Goal: Information Seeking & Learning: Learn about a topic

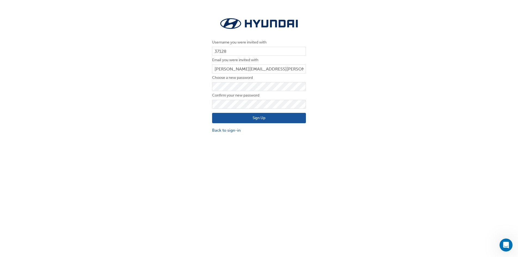
click at [268, 115] on button "Sign Up" at bounding box center [259, 118] width 94 height 10
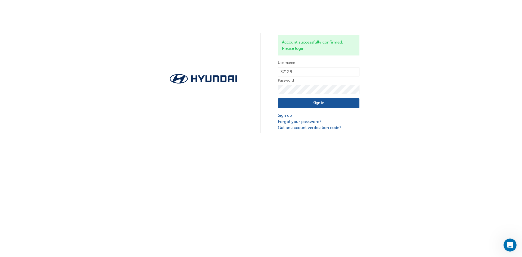
click at [322, 103] on button "Sign In" at bounding box center [319, 103] width 82 height 10
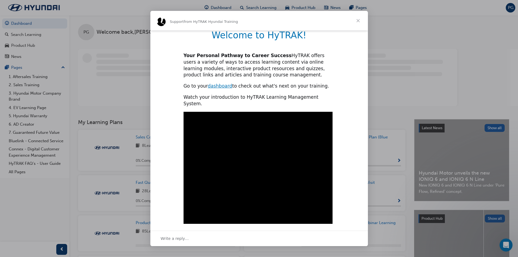
scroll to position [116, 0]
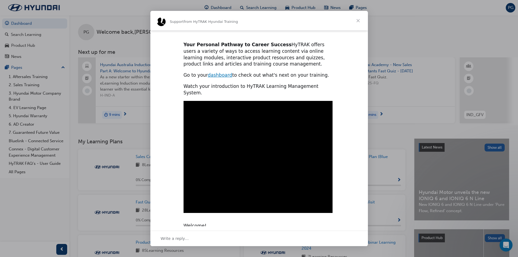
click at [359, 23] on span "Close" at bounding box center [359, 21] width 20 height 20
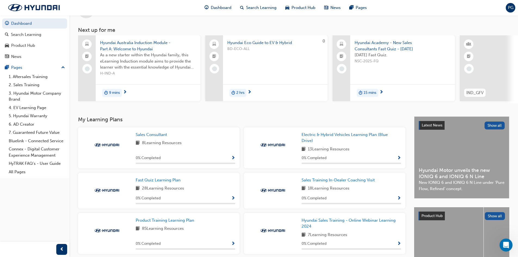
scroll to position [0, 0]
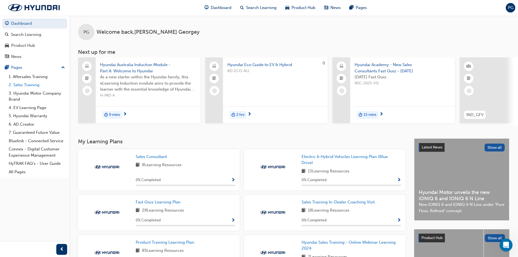
click at [34, 82] on link "2. Sales Training" at bounding box center [37, 85] width 61 height 8
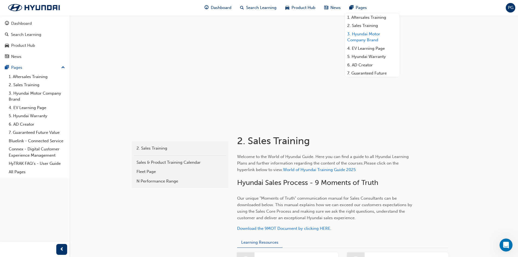
click at [372, 41] on link "3. Hyundai Motor Company Brand" at bounding box center [372, 37] width 54 height 14
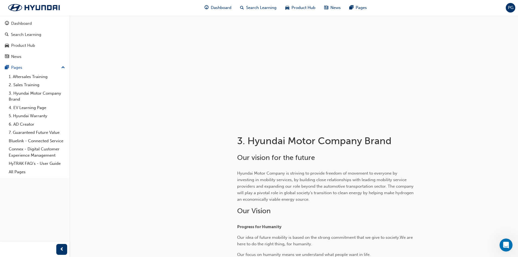
click at [409, 130] on div at bounding box center [342, 128] width 211 height 9
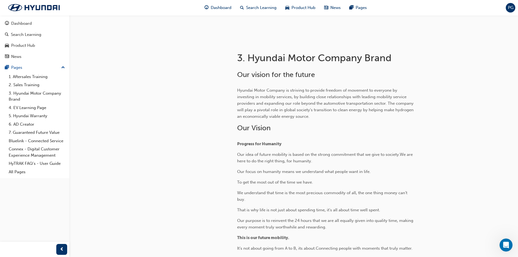
scroll to position [94, 0]
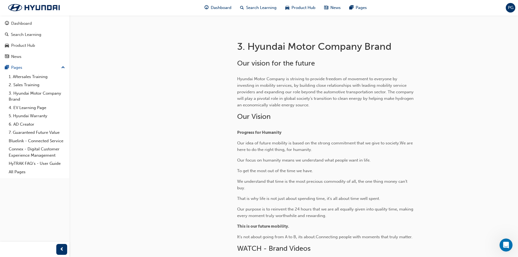
drag, startPoint x: 287, startPoint y: 226, endPoint x: 289, endPoint y: 220, distance: 6.7
click at [287, 226] on span "This is our future mobility." at bounding box center [263, 226] width 52 height 5
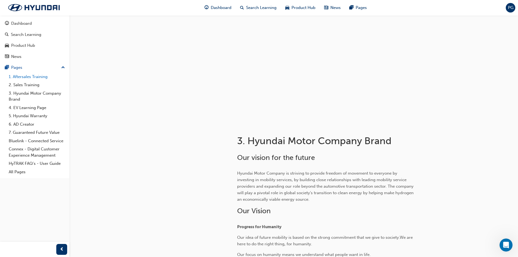
click at [36, 76] on link "1. Aftersales Training" at bounding box center [37, 77] width 61 height 8
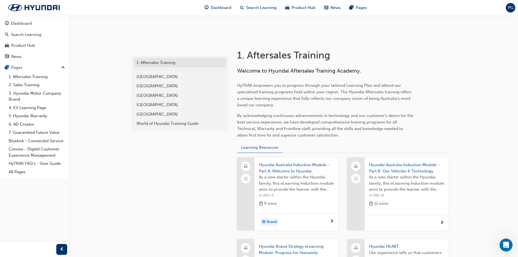
scroll to position [27, 0]
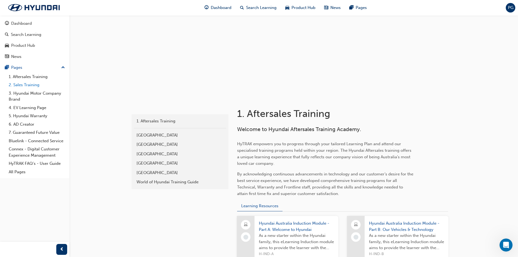
click at [39, 85] on link "2. Sales Training" at bounding box center [37, 85] width 61 height 8
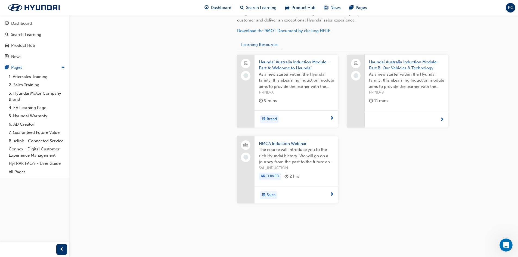
scroll to position [201, 0]
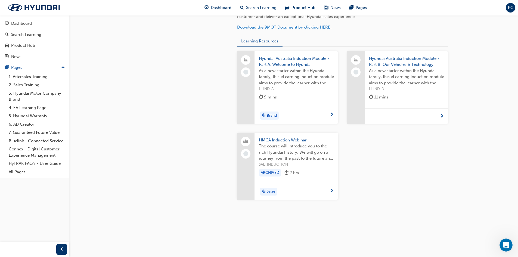
click at [308, 114] on div "Brand" at bounding box center [294, 116] width 71 height 8
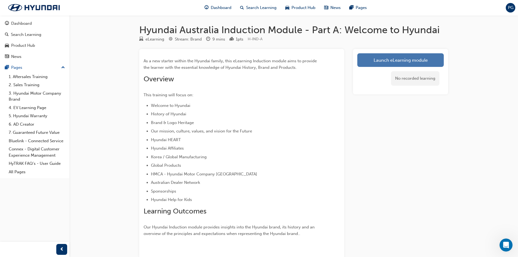
click at [386, 60] on link "Launch eLearning module" at bounding box center [400, 60] width 87 height 14
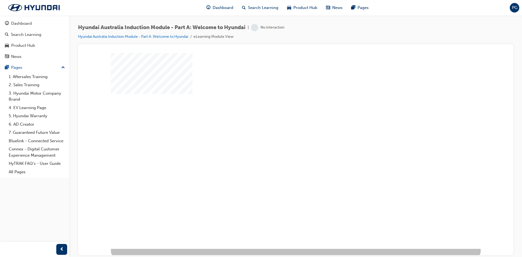
click at [280, 135] on div "play" at bounding box center [280, 135] width 0 height 0
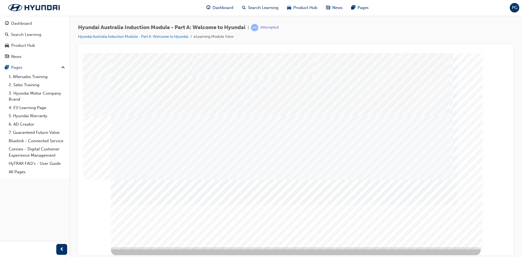
scroll to position [2, 0]
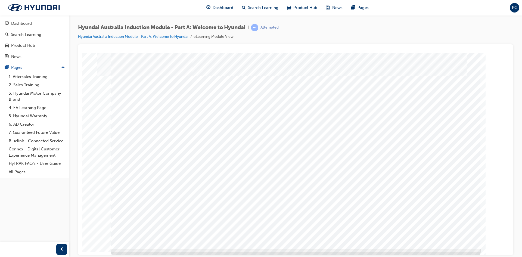
click at [502, 55] on div "History Video" at bounding box center [296, 55] width 423 height 0
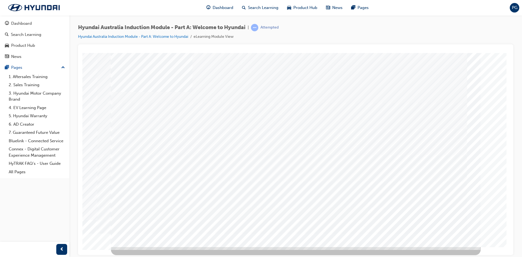
scroll to position [0, 0]
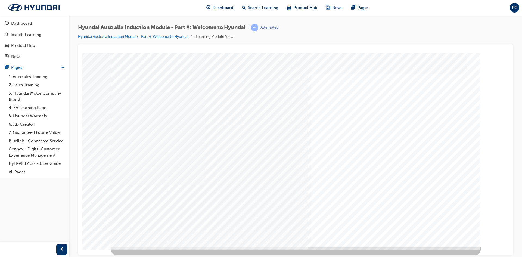
scroll to position [0, 0]
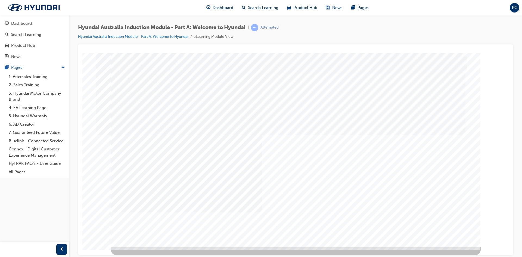
drag, startPoint x: 328, startPoint y: 175, endPoint x: 334, endPoint y: 169, distance: 8.8
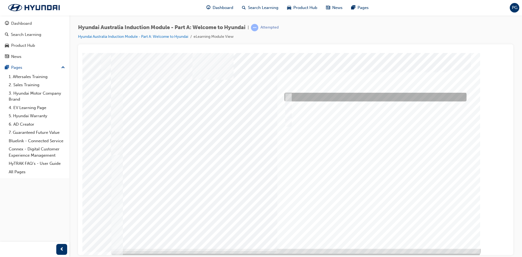
click at [294, 96] on div at bounding box center [374, 97] width 182 height 9
radio input "true"
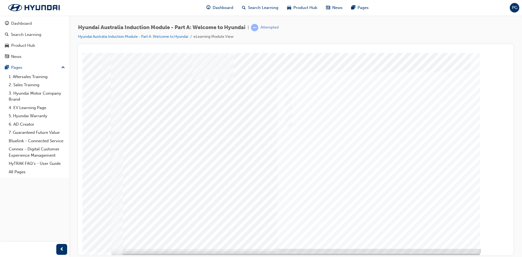
click at [381, 230] on div at bounding box center [296, 151] width 370 height 196
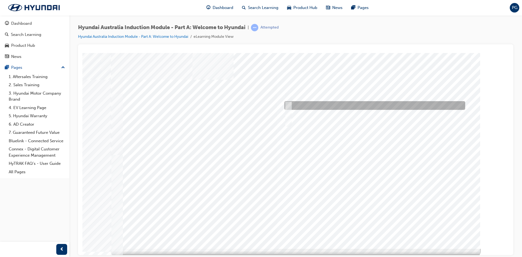
click at [316, 106] on div at bounding box center [373, 105] width 181 height 9
radio input "true"
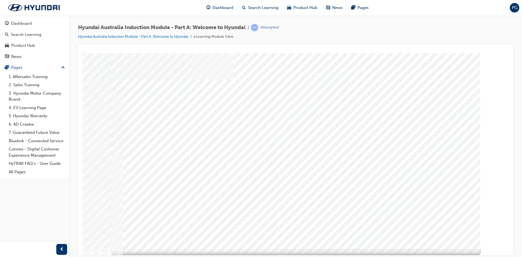
click at [380, 226] on div at bounding box center [296, 151] width 370 height 196
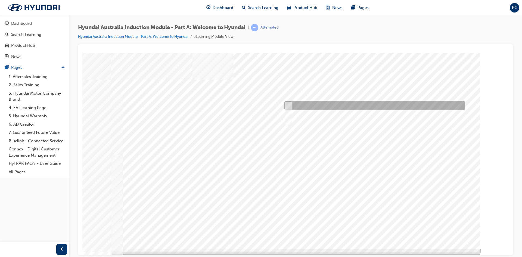
click at [315, 107] on div at bounding box center [373, 105] width 181 height 9
checkbox input "true"
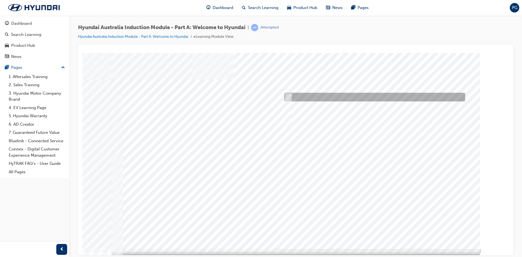
click at [322, 97] on div at bounding box center [373, 97] width 181 height 9
checkbox input "true"
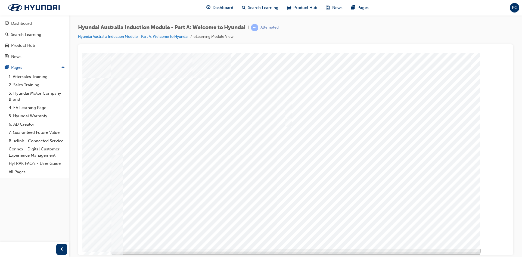
click at [373, 228] on div at bounding box center [296, 151] width 370 height 196
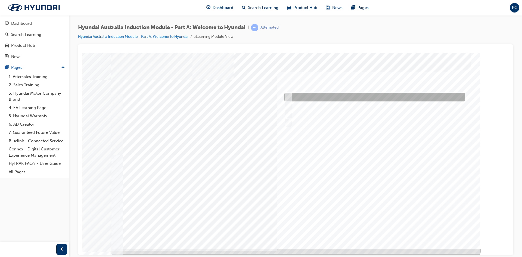
click at [316, 93] on div at bounding box center [373, 97] width 181 height 9
checkbox input "true"
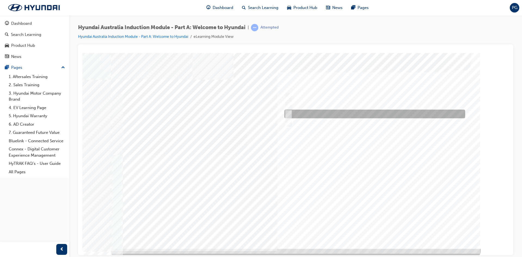
click at [316, 114] on div at bounding box center [373, 114] width 181 height 9
checkbox input "true"
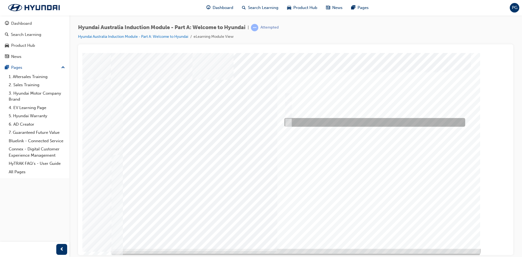
click at [312, 122] on div at bounding box center [373, 122] width 181 height 9
checkbox input "true"
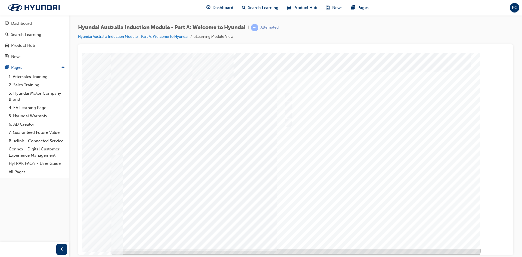
click at [372, 226] on div at bounding box center [296, 151] width 370 height 196
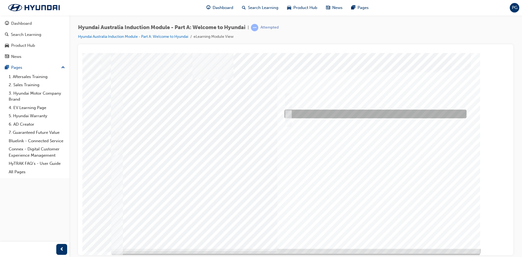
click at [292, 112] on div at bounding box center [374, 114] width 182 height 9
radio input "true"
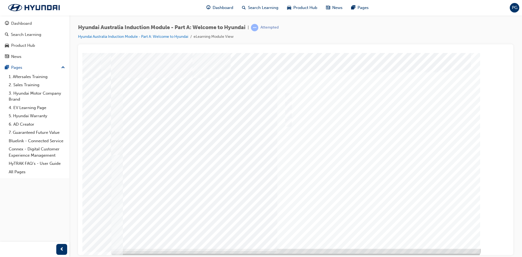
click at [363, 228] on div at bounding box center [296, 151] width 370 height 196
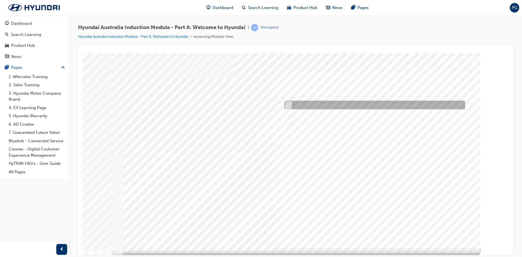
click at [316, 103] on div at bounding box center [373, 105] width 181 height 9
radio input "true"
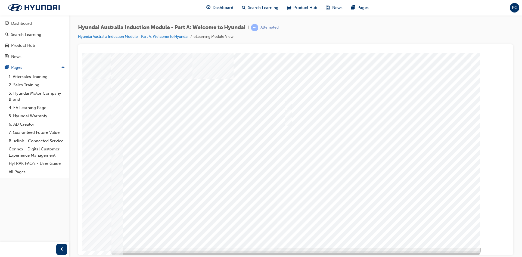
click at [375, 226] on div at bounding box center [296, 150] width 370 height 196
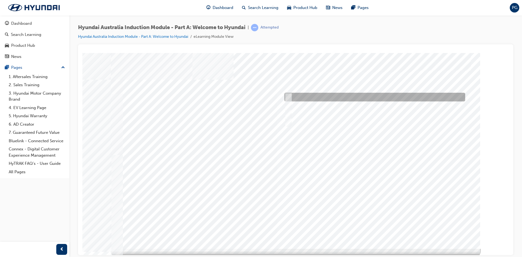
click at [332, 96] on div at bounding box center [373, 97] width 181 height 9
checkbox input "true"
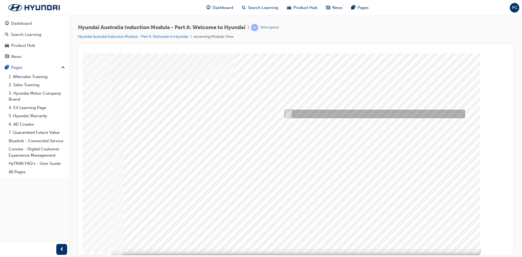
click at [332, 106] on div at bounding box center [373, 105] width 181 height 9
checkbox input "true"
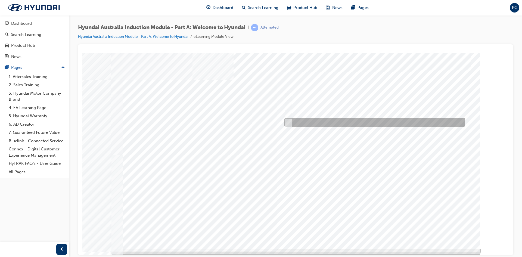
click at [326, 119] on div at bounding box center [373, 122] width 181 height 9
checkbox input "true"
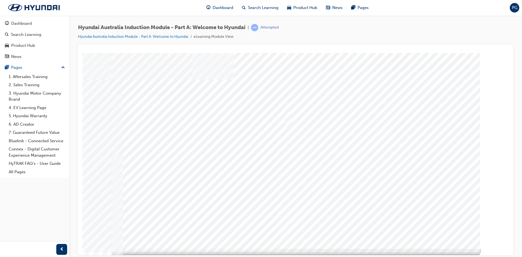
click at [377, 227] on div at bounding box center [296, 151] width 370 height 196
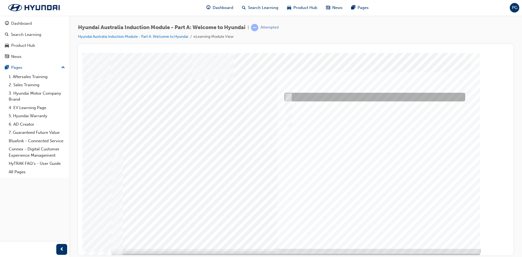
click at [323, 94] on div at bounding box center [373, 97] width 181 height 9
checkbox input "true"
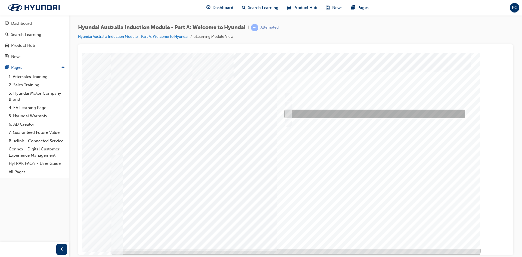
click at [322, 116] on div at bounding box center [373, 114] width 181 height 9
checkbox input "true"
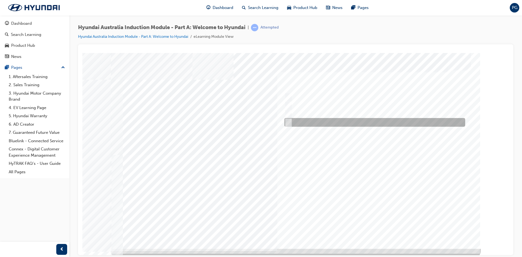
click at [321, 119] on div at bounding box center [373, 122] width 181 height 9
checkbox input "true"
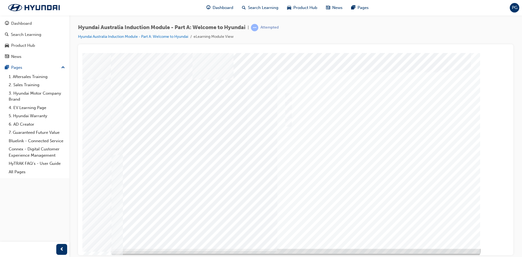
click at [376, 227] on div at bounding box center [296, 151] width 370 height 196
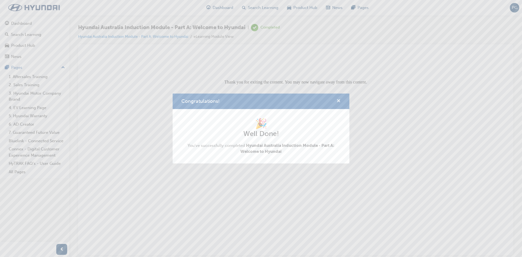
click at [338, 102] on span "cross-icon" at bounding box center [339, 101] width 4 height 5
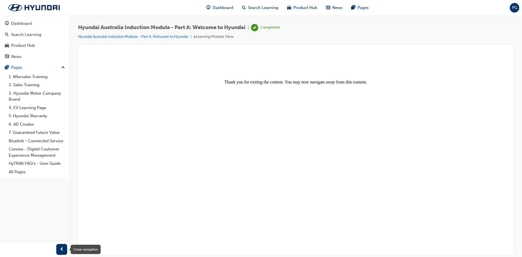
click at [57, 252] on div "button" at bounding box center [61, 249] width 11 height 11
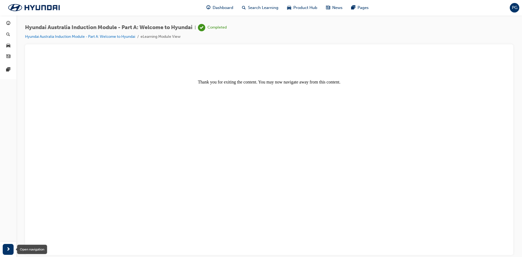
click at [6, 249] on span "next-icon" at bounding box center [8, 249] width 4 height 7
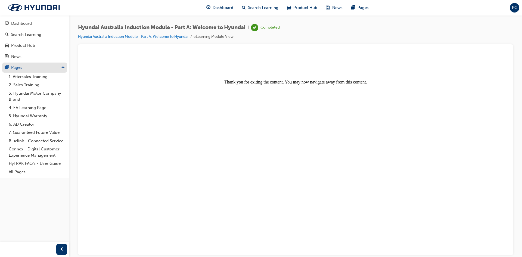
click at [45, 67] on div "Pages" at bounding box center [35, 67] width 60 height 7
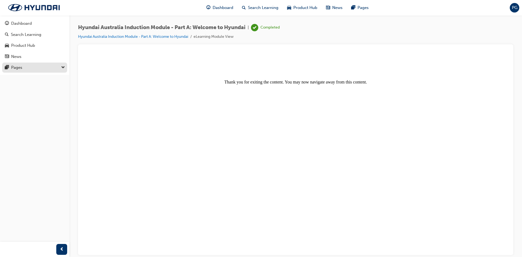
click at [34, 70] on div "Pages" at bounding box center [35, 67] width 60 height 7
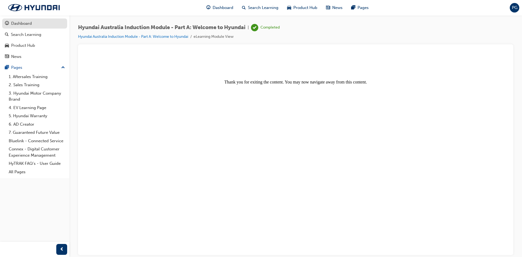
click at [44, 21] on div "Dashboard" at bounding box center [35, 23] width 60 height 7
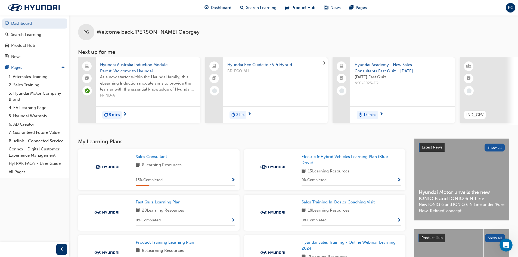
click at [214, 180] on div "13 % Completed" at bounding box center [186, 180] width 100 height 7
click at [233, 179] on span "Show Progress" at bounding box center [233, 180] width 4 height 5
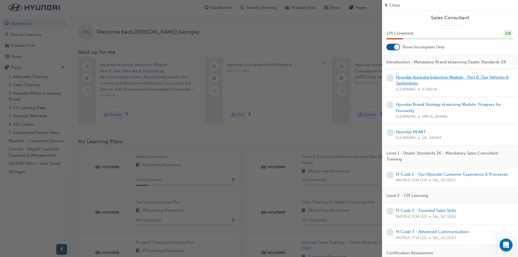
click at [466, 85] on link "Hyundai Australia Induction Module - Part B: Our Vehicles & Technology" at bounding box center [452, 80] width 113 height 11
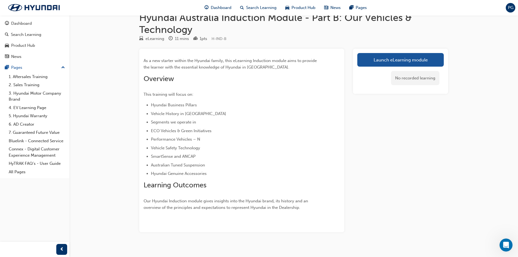
scroll to position [19, 0]
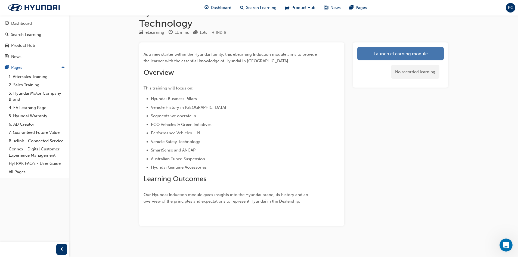
click at [386, 54] on link "Launch eLearning module" at bounding box center [400, 54] width 87 height 14
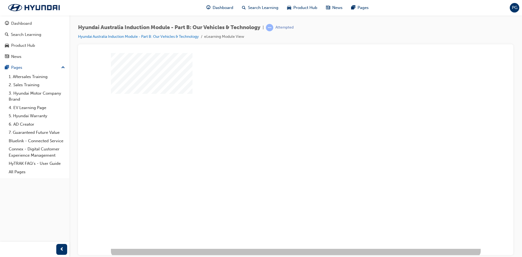
click at [280, 135] on div "play" at bounding box center [280, 135] width 0 height 0
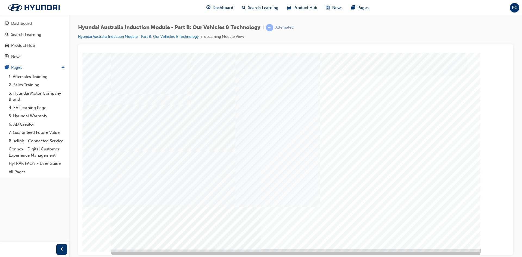
drag, startPoint x: 150, startPoint y: 172, endPoint x: 357, endPoint y: 201, distance: 208.5
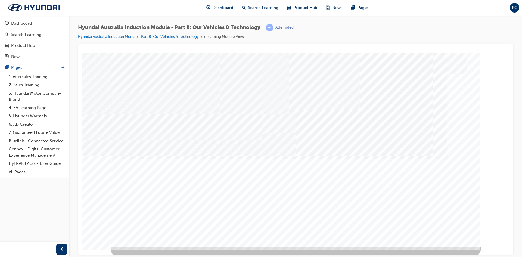
scroll to position [2, 0]
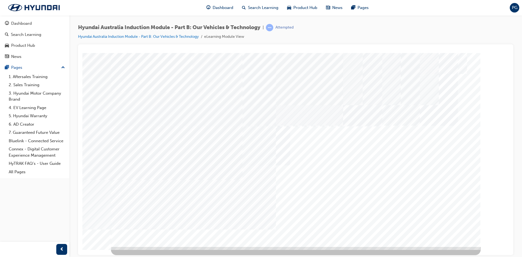
drag, startPoint x: 199, startPoint y: 203, endPoint x: 202, endPoint y: 202, distance: 3.2
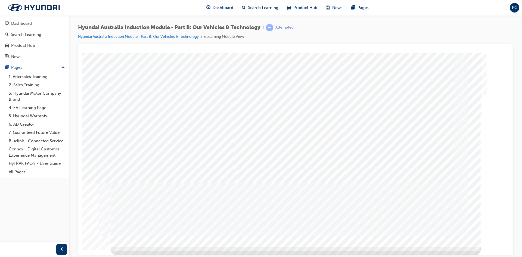
scroll to position [0, 0]
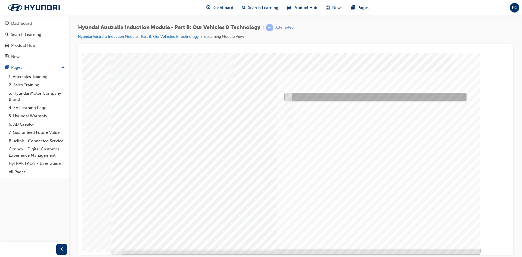
click at [294, 97] on div at bounding box center [374, 97] width 182 height 9
checkbox input "true"
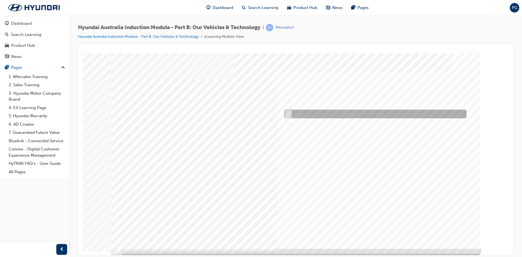
click at [291, 115] on div at bounding box center [374, 114] width 182 height 9
checkbox input "true"
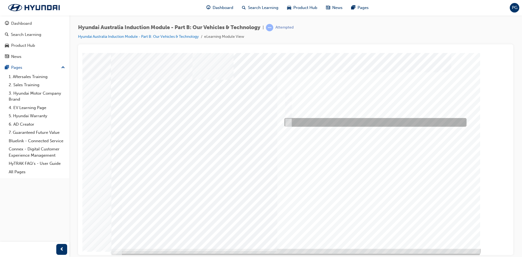
click at [289, 121] on input "Technology" at bounding box center [287, 122] width 6 height 6
checkbox input "true"
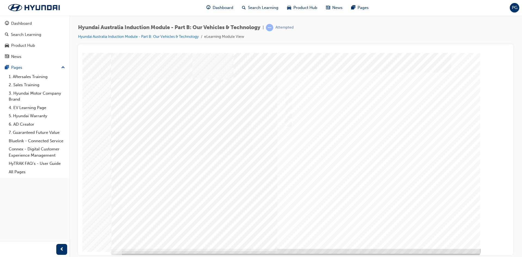
click at [369, 226] on div at bounding box center [296, 151] width 370 height 196
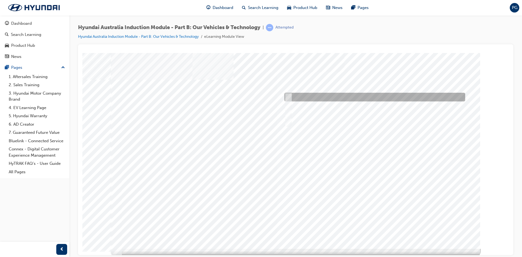
click at [289, 95] on input "1 year" at bounding box center [288, 97] width 6 height 6
radio input "true"
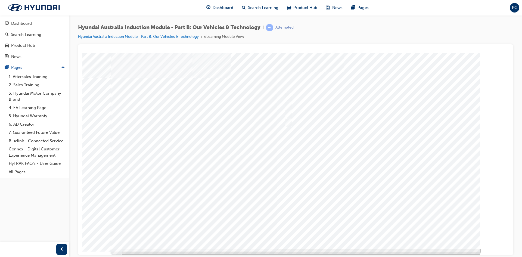
click at [373, 230] on div at bounding box center [296, 151] width 370 height 196
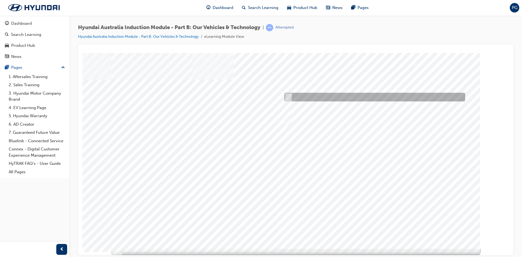
click at [286, 95] on input "Corner rascal" at bounding box center [287, 97] width 6 height 6
checkbox input "true"
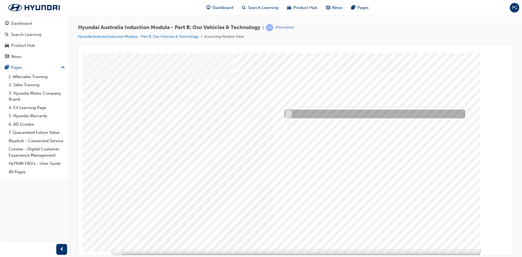
click at [296, 112] on div at bounding box center [373, 114] width 181 height 9
checkbox input "true"
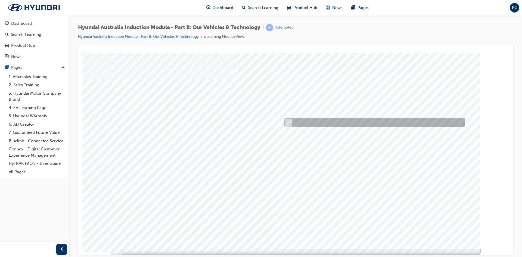
click at [293, 119] on div at bounding box center [373, 122] width 181 height 9
checkbox input "true"
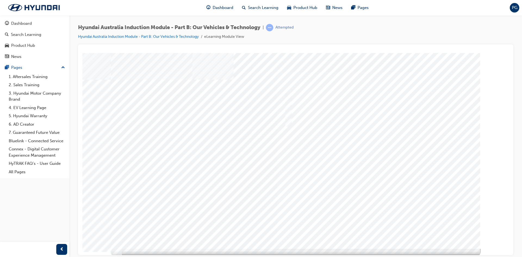
click at [365, 228] on div at bounding box center [296, 151] width 370 height 196
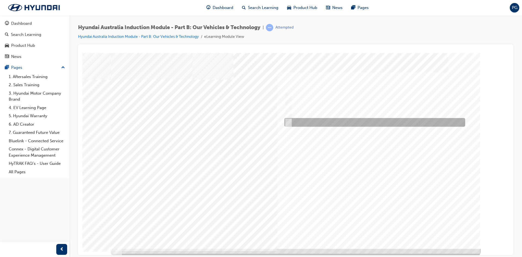
click at [295, 125] on div at bounding box center [373, 122] width 181 height 9
checkbox input "true"
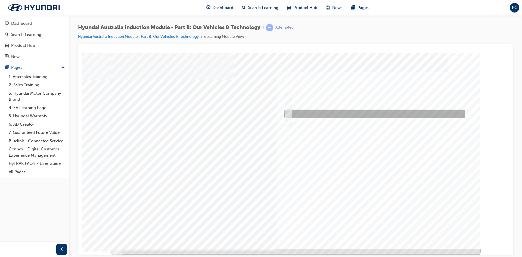
click at [295, 116] on div at bounding box center [373, 114] width 181 height 9
checkbox input "true"
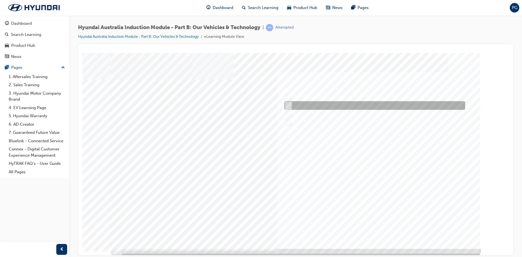
click at [297, 108] on div at bounding box center [373, 105] width 181 height 9
checkbox input "true"
click at [299, 98] on div at bounding box center [373, 97] width 181 height 9
checkbox input "true"
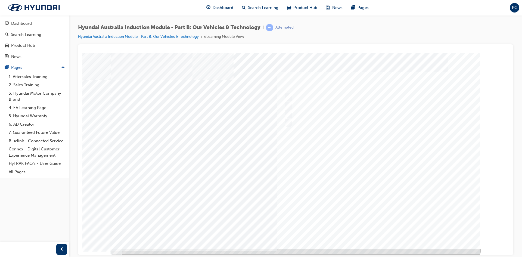
click at [381, 227] on div at bounding box center [296, 151] width 370 height 196
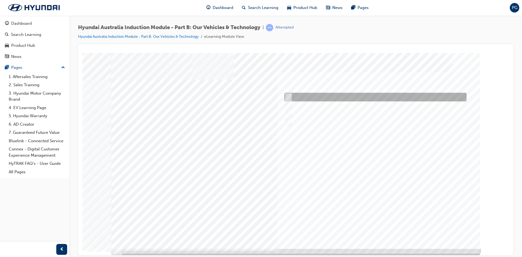
click at [305, 96] on div at bounding box center [374, 97] width 182 height 9
checkbox input "true"
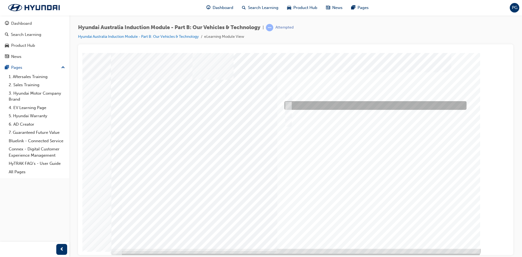
click at [305, 108] on div at bounding box center [374, 105] width 182 height 9
checkbox input "true"
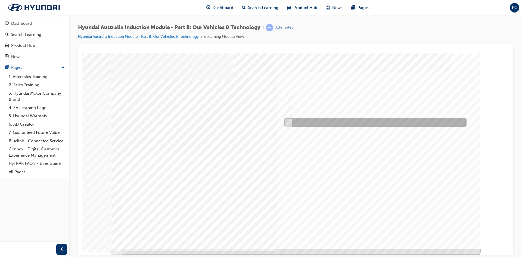
click at [306, 123] on div at bounding box center [374, 122] width 182 height 9
checkbox input "true"
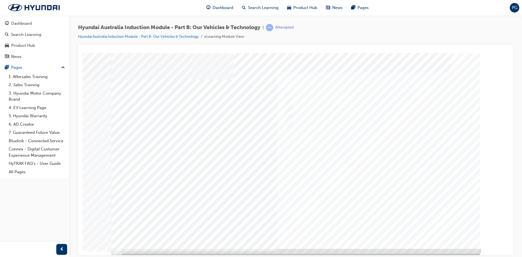
click at [372, 226] on div at bounding box center [296, 151] width 370 height 196
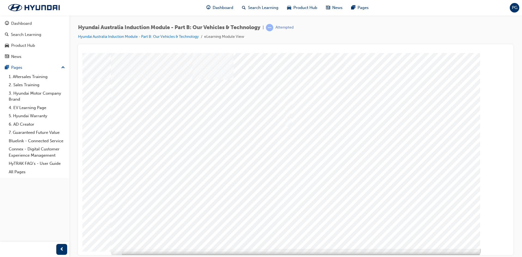
scroll to position [2, 0]
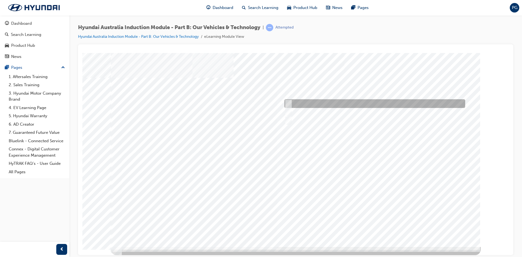
click at [294, 102] on div at bounding box center [373, 103] width 181 height 9
radio input "true"
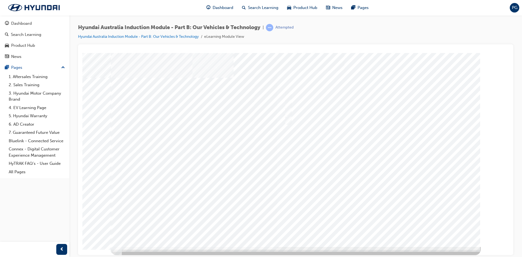
click at [373, 223] on div at bounding box center [296, 149] width 370 height 196
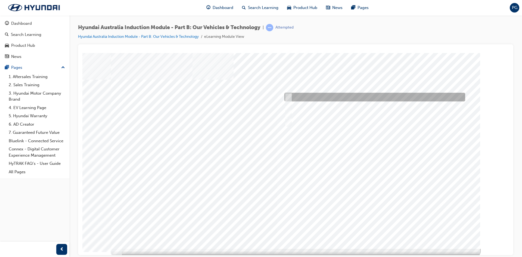
click at [312, 98] on div at bounding box center [373, 97] width 181 height 9
checkbox input "true"
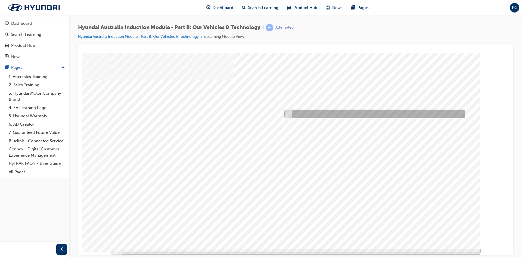
click at [319, 118] on div at bounding box center [373, 114] width 181 height 9
checkbox input "true"
click at [320, 120] on div at bounding box center [373, 122] width 181 height 9
checkbox input "true"
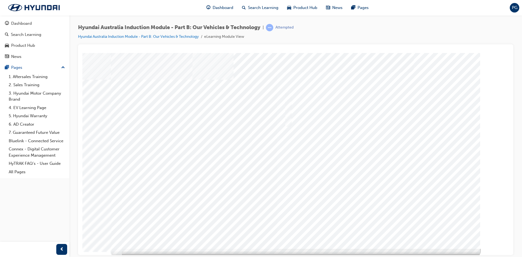
click at [381, 227] on div at bounding box center [296, 151] width 370 height 196
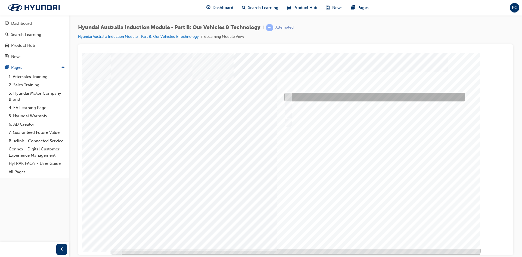
click at [308, 98] on div at bounding box center [373, 97] width 181 height 9
checkbox input "true"
click at [308, 102] on div at bounding box center [373, 105] width 181 height 9
checkbox input "true"
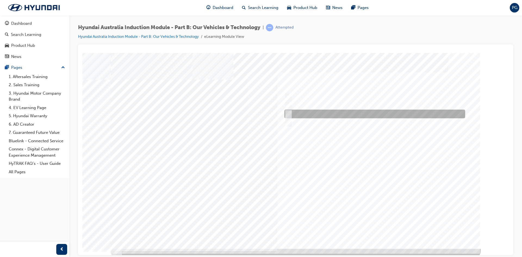
click at [309, 116] on div at bounding box center [373, 114] width 181 height 9
checkbox input "true"
click at [309, 124] on div at bounding box center [373, 122] width 181 height 9
checkbox input "true"
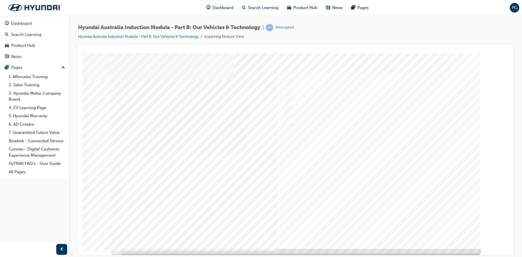
click at [374, 224] on div at bounding box center [296, 151] width 370 height 196
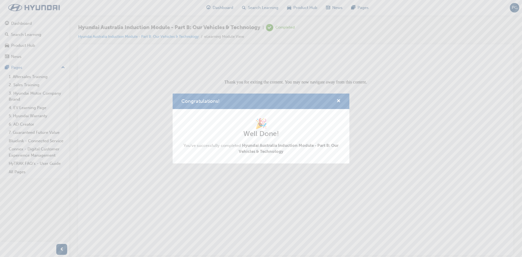
click at [336, 101] on div "Congratulations!" at bounding box center [336, 101] width 8 height 7
click at [339, 100] on span "cross-icon" at bounding box center [339, 101] width 4 height 5
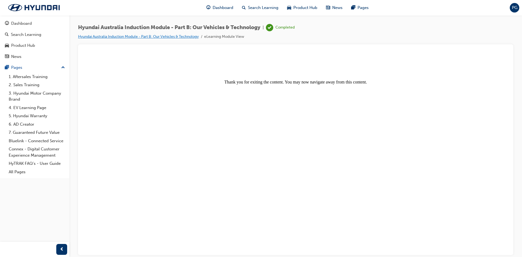
click at [180, 36] on link "Hyundai Australia Induction Module - Part B: Our Vehicles & Technology" at bounding box center [138, 36] width 121 height 5
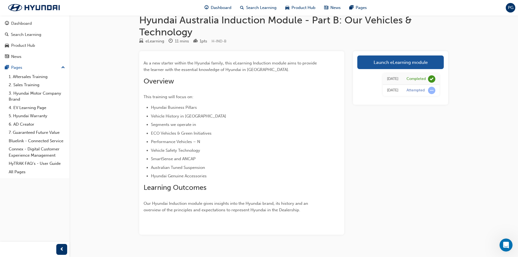
scroll to position [19, 0]
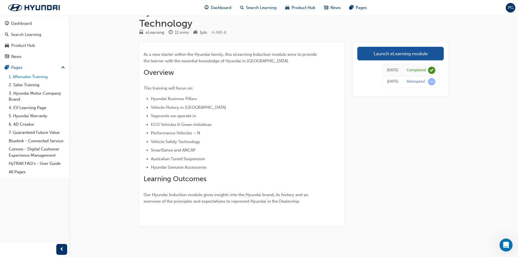
click at [39, 73] on link "1. Aftersales Training" at bounding box center [37, 77] width 61 height 8
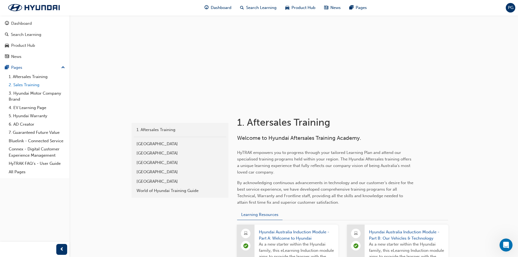
click at [36, 85] on link "2. Sales Training" at bounding box center [37, 85] width 61 height 8
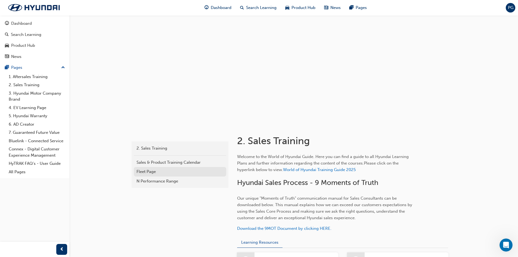
click at [168, 168] on link "Fleet Page" at bounding box center [180, 172] width 93 height 10
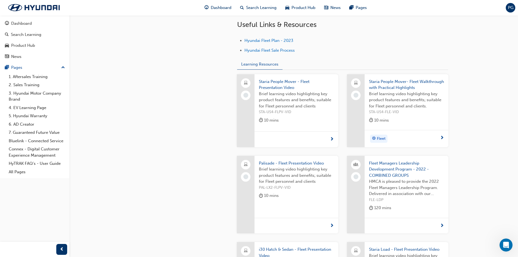
scroll to position [245, 0]
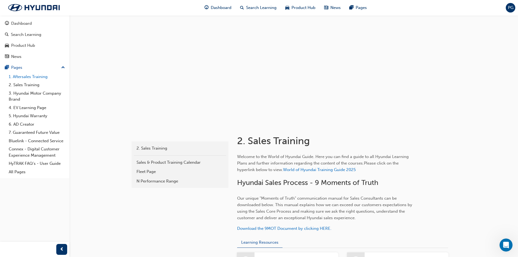
click at [35, 76] on link "1. Aftersales Training" at bounding box center [37, 77] width 61 height 8
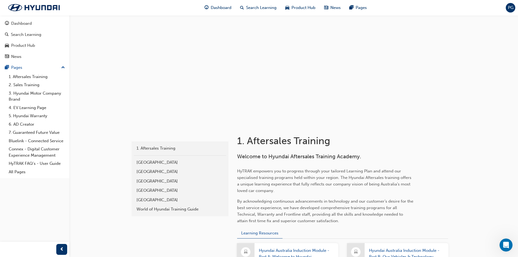
scroll to position [190, 0]
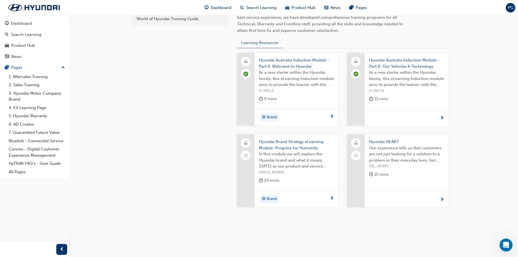
click at [304, 148] on span "Hyundai Brand Strategy eLearning Module: Progress for Humanity" at bounding box center [296, 145] width 75 height 12
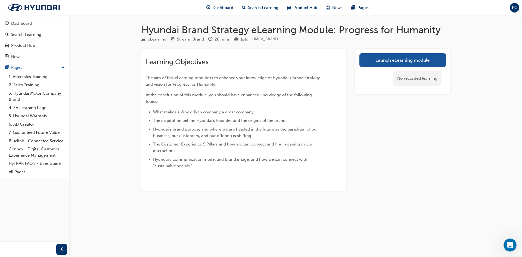
click at [359, 67] on div "Launch eLearning module No recorded learning" at bounding box center [402, 71] width 95 height 45
click at [369, 63] on link "Launch eLearning module" at bounding box center [403, 60] width 87 height 14
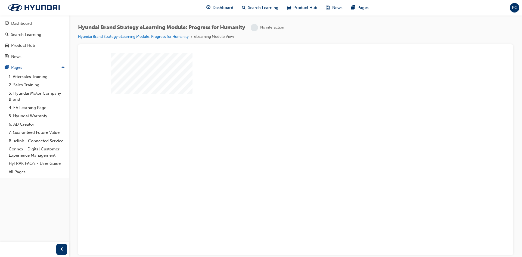
click at [280, 135] on div "play" at bounding box center [280, 135] width 0 height 0
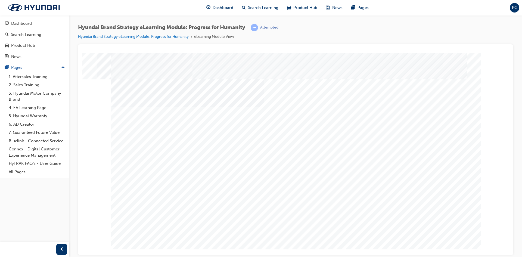
drag, startPoint x: 169, startPoint y: 167, endPoint x: 272, endPoint y: 170, distance: 102.9
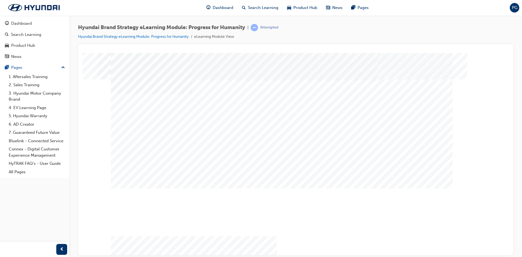
drag, startPoint x: 227, startPoint y: 220, endPoint x: 235, endPoint y: 217, distance: 7.7
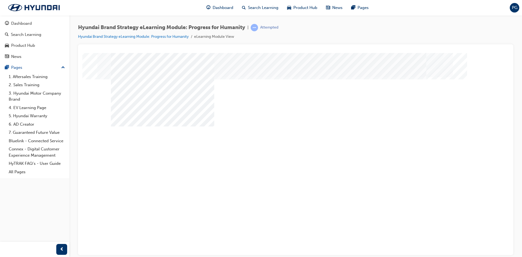
drag, startPoint x: 174, startPoint y: 213, endPoint x: 300, endPoint y: 211, distance: 125.4
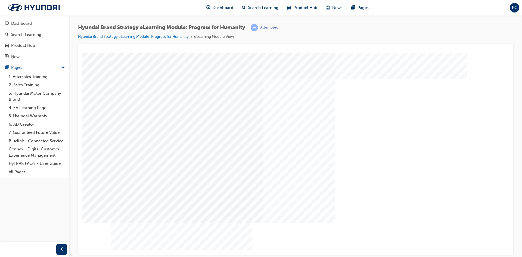
drag, startPoint x: 406, startPoint y: 211, endPoint x: 383, endPoint y: 210, distance: 23.1
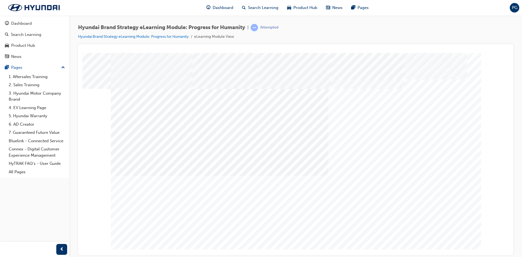
drag, startPoint x: 241, startPoint y: 223, endPoint x: 248, endPoint y: 223, distance: 7.6
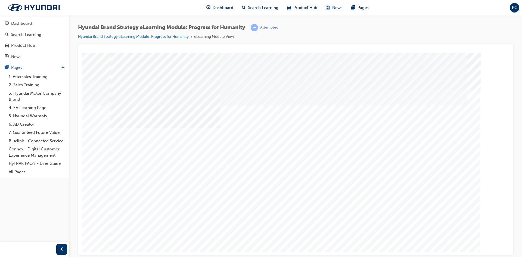
click at [294, 164] on div "multistate" at bounding box center [296, 151] width 370 height 196
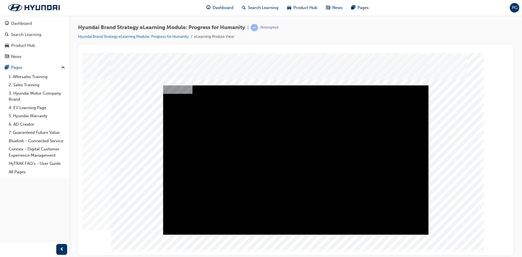
click at [298, 85] on div "Play" at bounding box center [296, 85] width 266 height 0
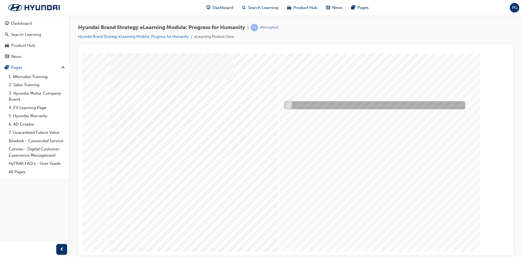
click at [288, 104] on input "False" at bounding box center [288, 105] width 6 height 6
radio input "true"
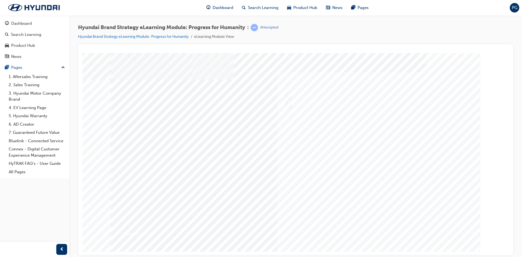
click at [376, 227] on div at bounding box center [296, 151] width 370 height 196
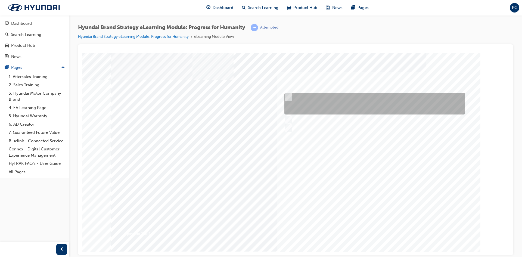
click at [344, 106] on div at bounding box center [373, 103] width 181 height 21
radio input "true"
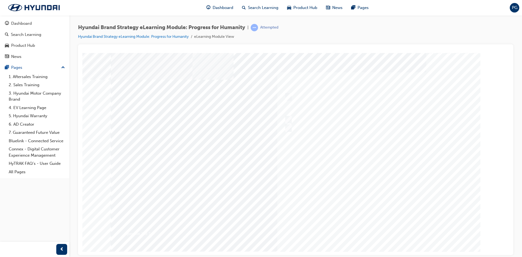
click at [384, 229] on div at bounding box center [296, 151] width 370 height 196
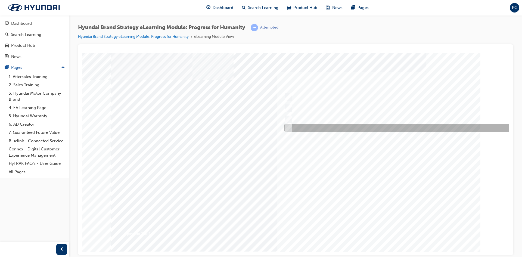
click at [342, 130] on div at bounding box center [400, 128] width 235 height 8
radio input "true"
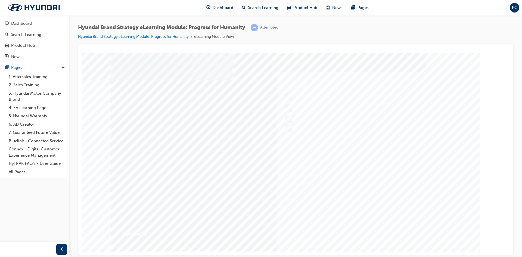
click at [372, 231] on div at bounding box center [296, 151] width 370 height 196
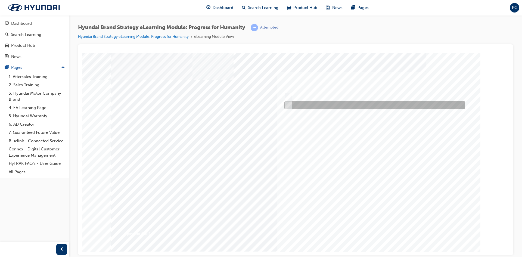
click at [284, 107] on div at bounding box center [373, 105] width 181 height 8
radio input "true"
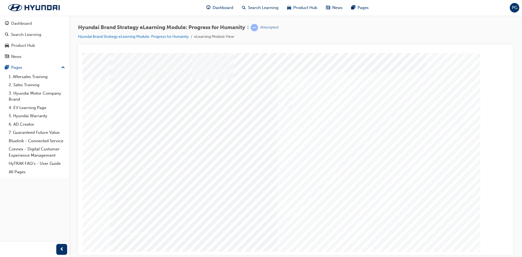
click at [369, 223] on div at bounding box center [296, 151] width 370 height 196
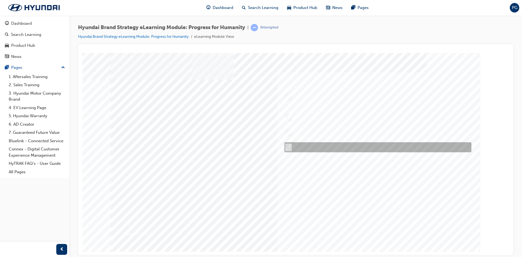
click at [315, 145] on div at bounding box center [376, 147] width 187 height 10
radio input "true"
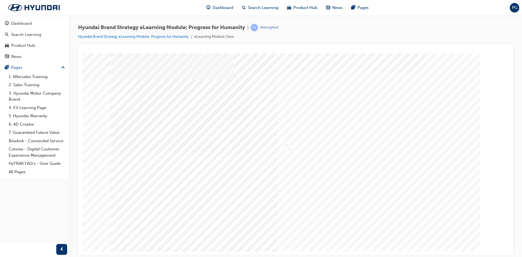
click at [386, 230] on div at bounding box center [296, 151] width 370 height 196
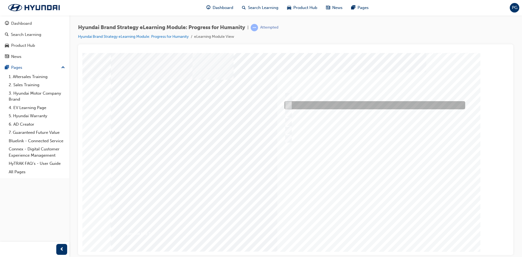
click at [334, 108] on div at bounding box center [373, 105] width 181 height 8
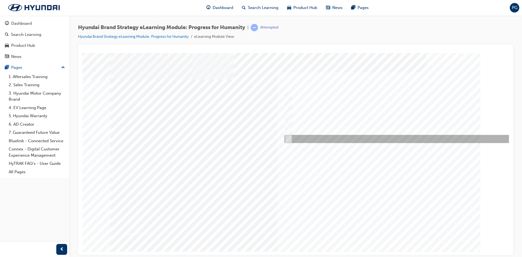
click at [350, 140] on div at bounding box center [400, 139] width 235 height 8
radio input "false"
radio input "true"
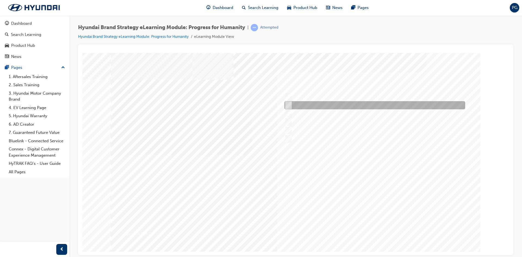
click at [343, 105] on div at bounding box center [373, 105] width 181 height 8
radio input "true"
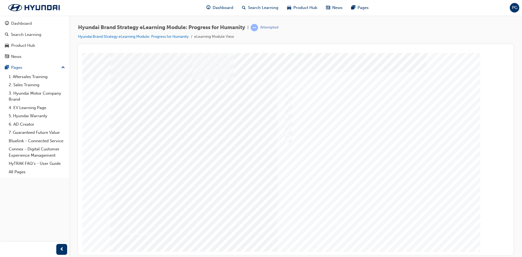
click at [374, 226] on div at bounding box center [296, 151] width 370 height 196
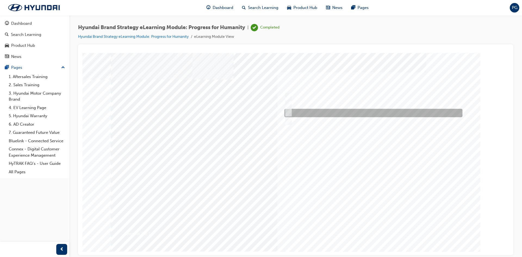
click at [384, 114] on div at bounding box center [372, 113] width 178 height 8
radio input "true"
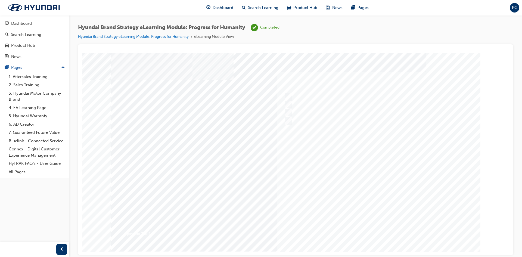
click at [381, 223] on div at bounding box center [296, 151] width 370 height 196
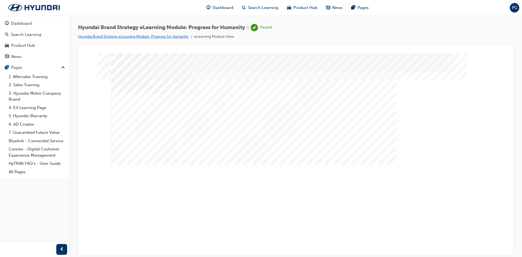
click at [161, 36] on link "Hyundai Brand Strategy eLearning Module: Progress for Humanity" at bounding box center [133, 36] width 111 height 5
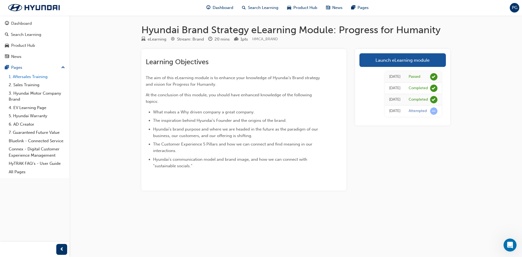
click at [38, 76] on link "1. Aftersales Training" at bounding box center [37, 77] width 61 height 8
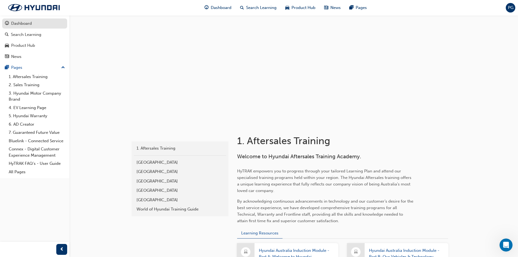
click at [39, 20] on div "Dashboard" at bounding box center [35, 23] width 60 height 7
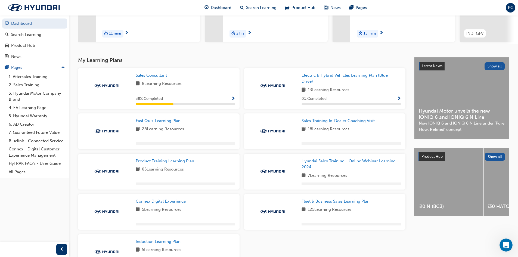
scroll to position [82, 0]
click at [232, 99] on span "Show Progress" at bounding box center [233, 98] width 4 height 5
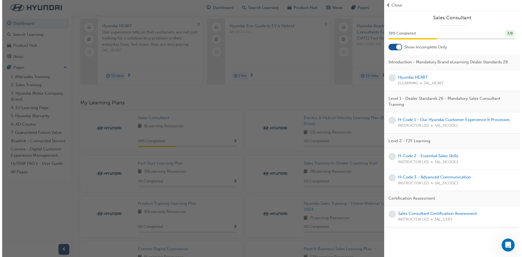
scroll to position [0, 0]
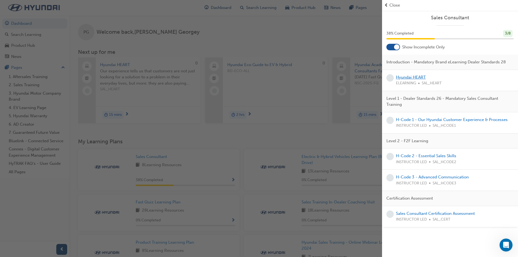
click at [420, 75] on link "Hyundai HEART" at bounding box center [411, 77] width 30 height 5
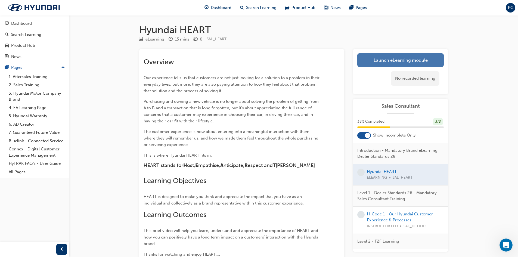
click at [398, 58] on link "Launch eLearning module" at bounding box center [400, 60] width 87 height 14
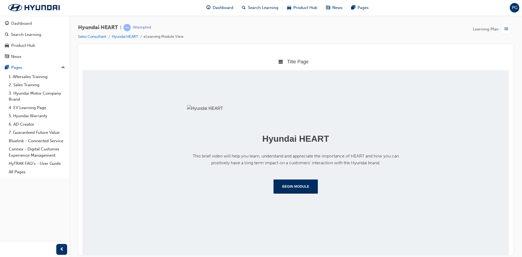
scroll to position [54, 0]
click at [290, 193] on button "Begin Module" at bounding box center [296, 186] width 45 height 14
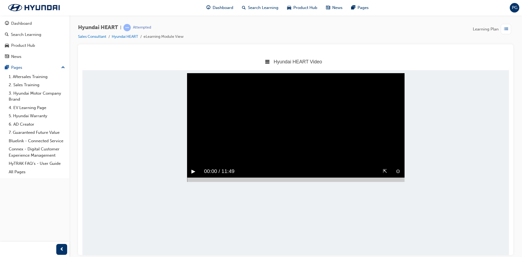
click at [191, 178] on div "▶︎" at bounding box center [193, 171] width 13 height 13
click at [269, 182] on div "⊙ ⇱ ‖ 02:11 / 11:49" at bounding box center [296, 173] width 218 height 17
click at [287, 198] on body "Hyundai HEART Video Title Page Hyundai HEART Video Hyundai Key Behaviour Manual…" at bounding box center [295, 154] width 427 height 202
click at [299, 182] on div at bounding box center [296, 179] width 218 height 4
click at [306, 182] on div at bounding box center [296, 179] width 218 height 4
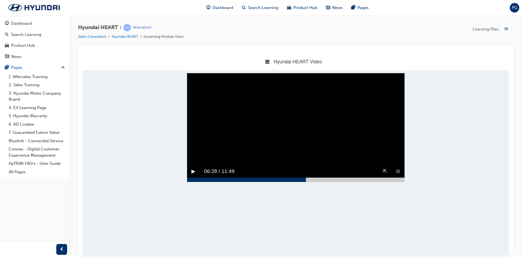
drag, startPoint x: 329, startPoint y: 187, endPoint x: 466, endPoint y: 190, distance: 137.4
click at [466, 190] on body "Hyundai HEART Video Title Page Hyundai HEART Video Hyundai Key Behaviour Manual…" at bounding box center [295, 154] width 427 height 202
click at [399, 175] on button "⊙" at bounding box center [398, 171] width 4 height 8
click at [398, 182] on div at bounding box center [296, 179] width 218 height 4
click at [192, 175] on button "▶︎" at bounding box center [194, 171] width 4 height 8
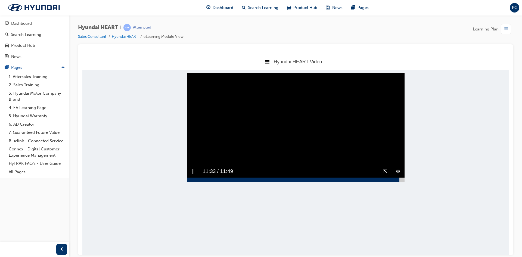
click at [397, 175] on button "⊗" at bounding box center [398, 171] width 4 height 8
click at [397, 175] on button "⊙" at bounding box center [398, 171] width 4 height 8
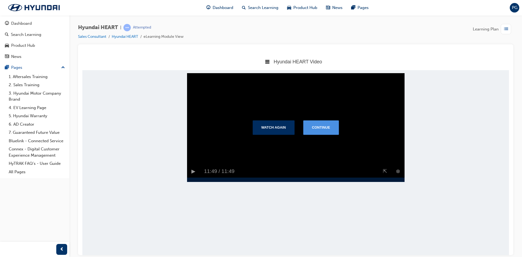
click at [328, 134] on button "Continue" at bounding box center [321, 127] width 36 height 14
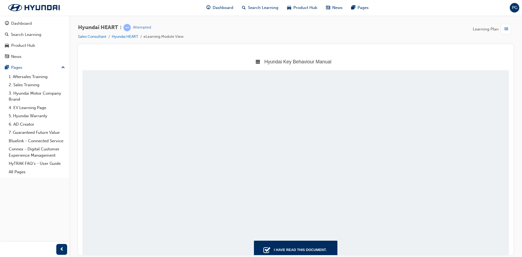
scroll to position [208, 431]
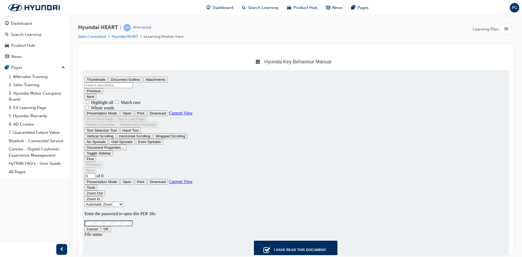
type input "1"
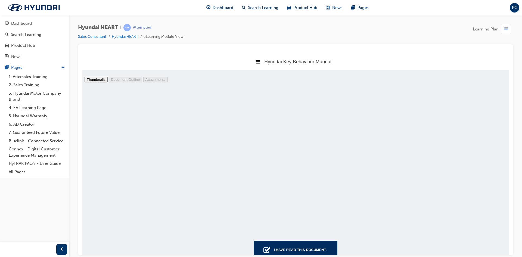
scroll to position [84, 0]
click at [314, 249] on div "I have read this document." at bounding box center [300, 250] width 57 height 10
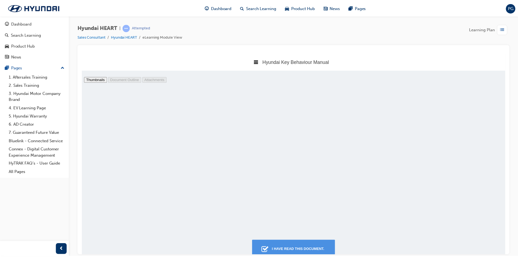
scroll to position [3, 3]
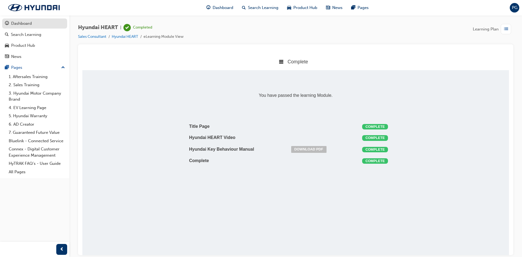
click at [38, 26] on div "Dashboard" at bounding box center [35, 23] width 60 height 7
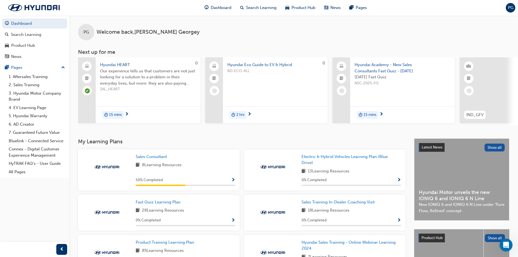
click at [231, 182] on span "Show Progress" at bounding box center [233, 180] width 4 height 5
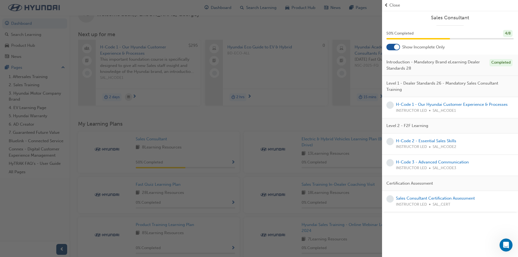
scroll to position [27, 0]
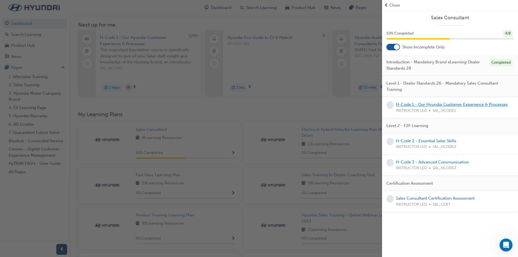
click at [474, 104] on link "H-Code 1 - Our Hyundai Customer Experience & Processes" at bounding box center [452, 104] width 112 height 5
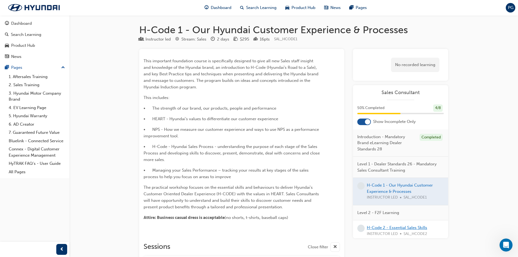
click at [411, 228] on link "H-Code 2 - Essential Sales Skills" at bounding box center [397, 227] width 60 height 5
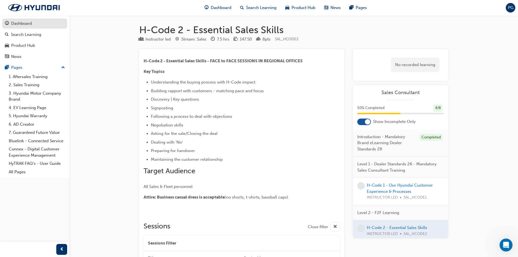
click at [27, 24] on div "Dashboard" at bounding box center [21, 23] width 21 height 6
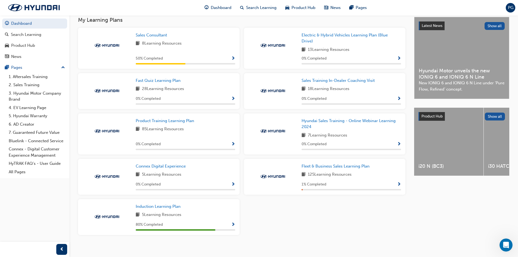
scroll to position [128, 0]
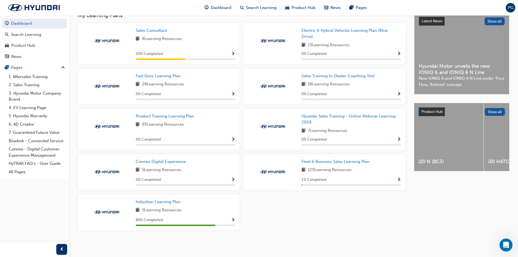
click at [233, 221] on span "Show Progress" at bounding box center [233, 220] width 4 height 5
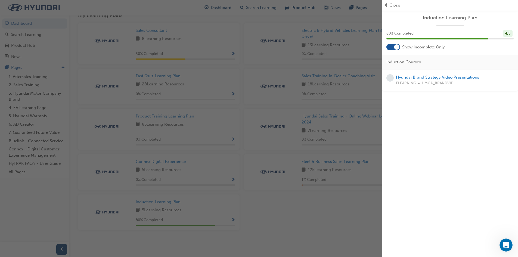
click at [467, 79] on link "Hyundai Brand Strategy Video Presentations" at bounding box center [437, 77] width 83 height 5
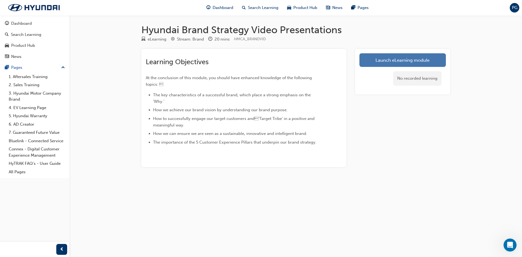
click at [364, 62] on link "Launch eLearning module" at bounding box center [403, 60] width 87 height 14
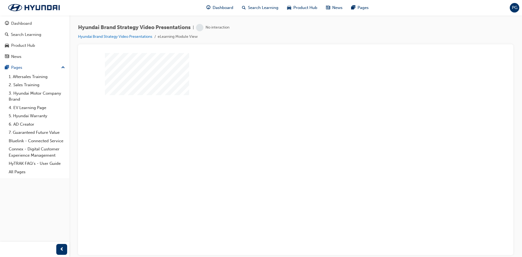
click at [280, 138] on div "play" at bounding box center [280, 138] width 0 height 0
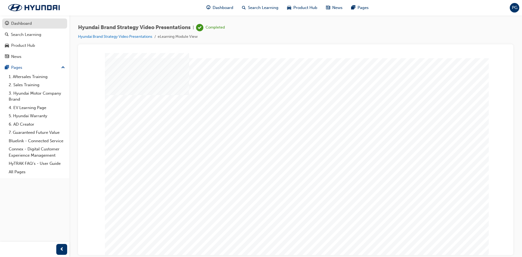
click at [45, 25] on div "Dashboard" at bounding box center [35, 23] width 60 height 7
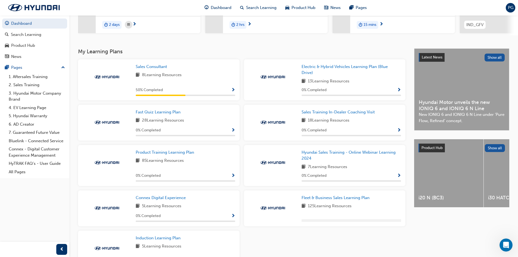
scroll to position [123, 0]
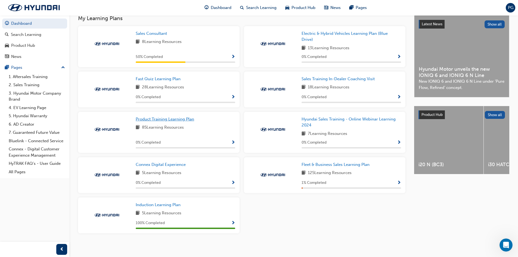
click at [184, 122] on span "Product Training Learning Plan" at bounding box center [165, 119] width 58 height 5
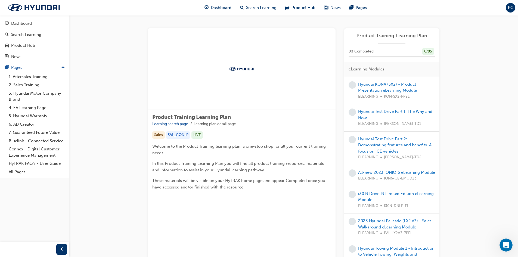
click at [377, 92] on link "Hyundai KONA (SX2) - Product Presentation eLearning Module" at bounding box center [387, 87] width 59 height 11
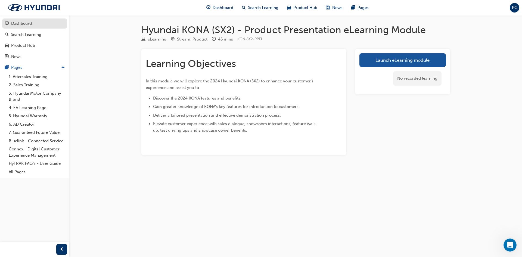
click at [42, 25] on div "Dashboard" at bounding box center [35, 23] width 60 height 7
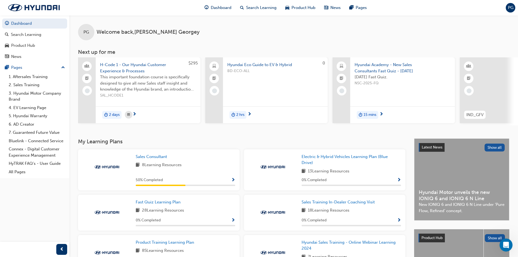
click at [153, 65] on span "H-Code 1 - Our Hyundai Customer Experience & Processes" at bounding box center [148, 68] width 96 height 12
click at [318, 138] on div "PG Welcome back , [PERSON_NAME] Next up for me $295 H-Code 1 - Our Hyundai Cust…" at bounding box center [293, 76] width 449 height 123
click at [420, 32] on div "PG Welcome back , [PERSON_NAME]" at bounding box center [293, 27] width 449 height 25
click at [388, 116] on div "15 mins" at bounding box center [402, 114] width 105 height 17
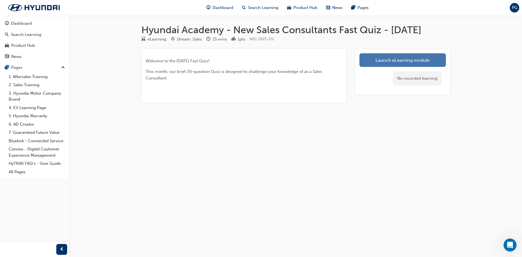
click at [373, 66] on link "Launch eLearning module" at bounding box center [403, 60] width 87 height 14
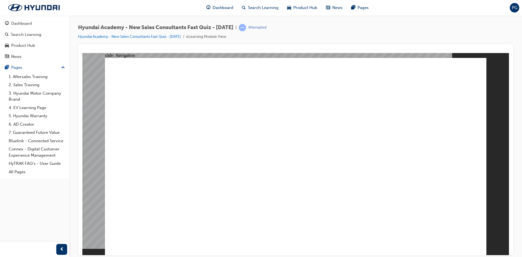
drag, startPoint x: 321, startPoint y: 180, endPoint x: 277, endPoint y: 141, distance: 59.2
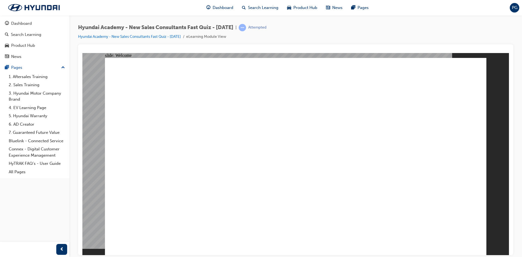
drag, startPoint x: 317, startPoint y: 198, endPoint x: 296, endPoint y: 195, distance: 20.9
drag, startPoint x: 333, startPoint y: 145, endPoint x: 334, endPoint y: 150, distance: 5.0
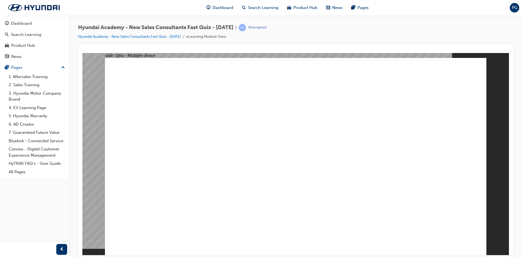
radio input "true"
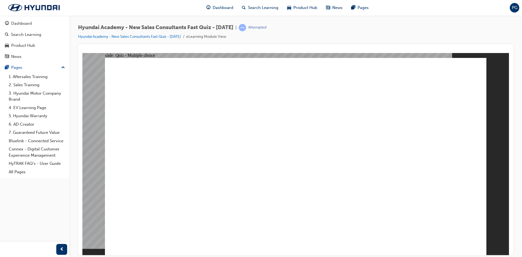
radio input "true"
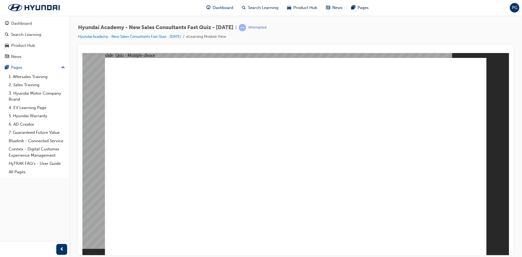
radio input "true"
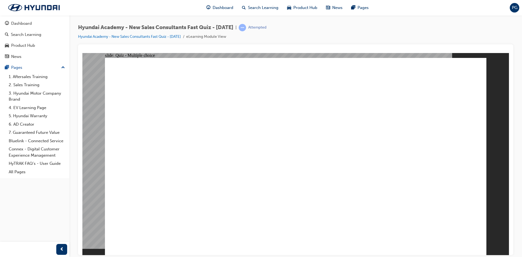
radio input "true"
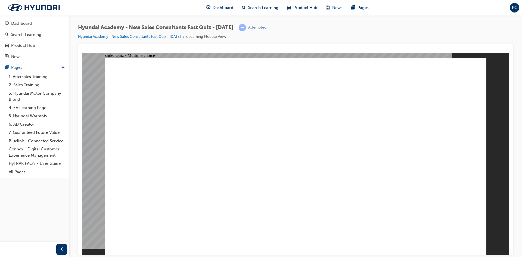
radio input "true"
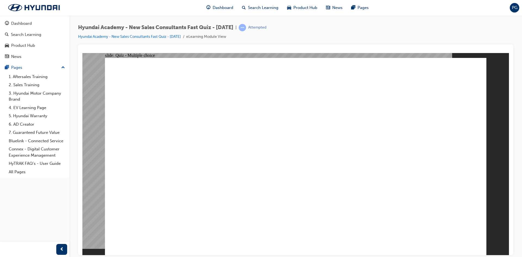
radio input "true"
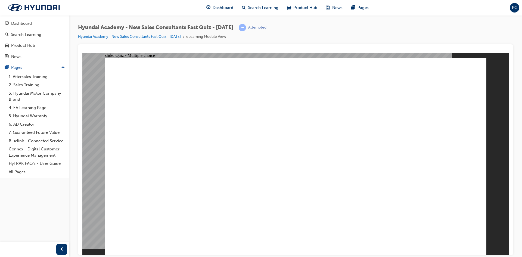
radio input "true"
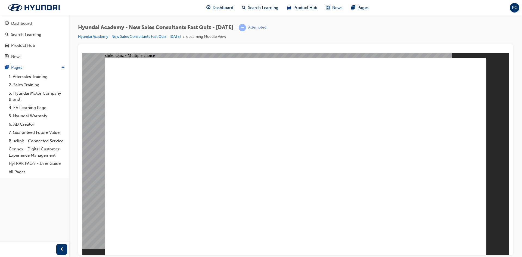
radio input "true"
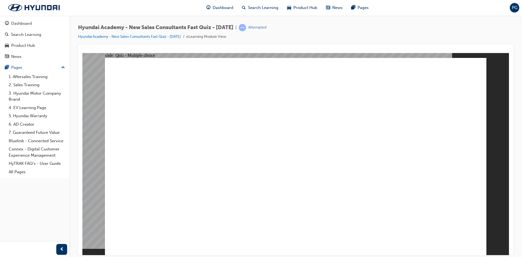
radio input "true"
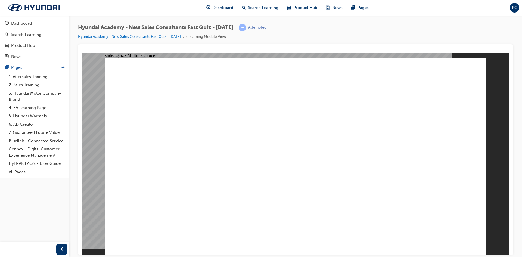
radio input "true"
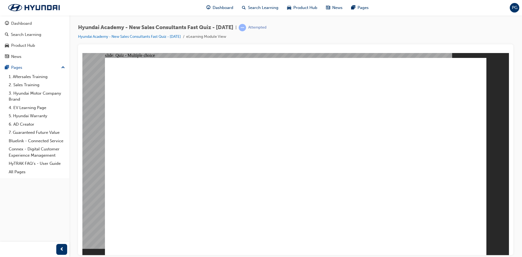
radio input "true"
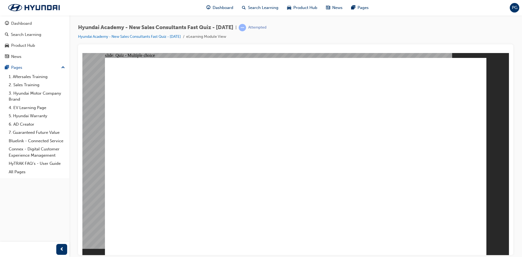
radio input "true"
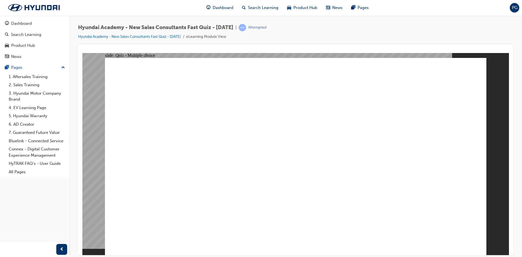
radio input "true"
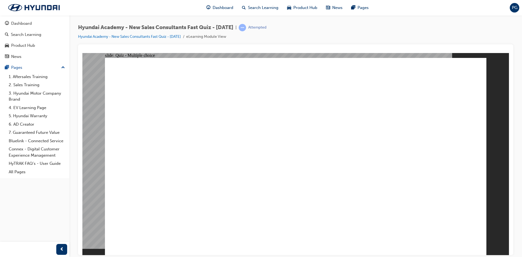
radio input "true"
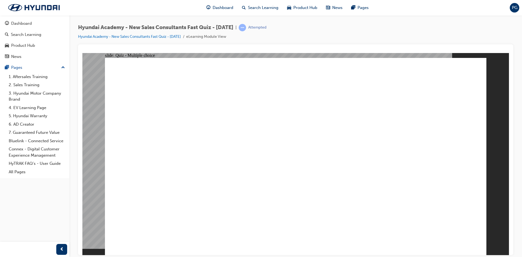
radio input "true"
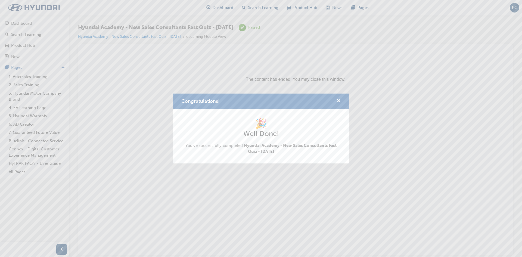
click at [336, 101] on div "Congratulations!" at bounding box center [336, 101] width 8 height 7
click at [338, 101] on span "cross-icon" at bounding box center [339, 101] width 4 height 5
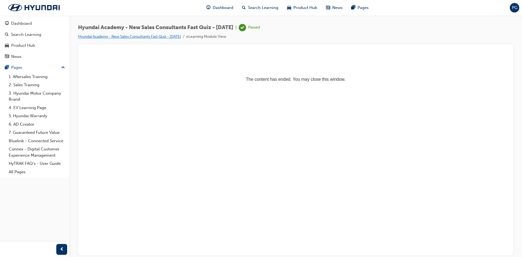
click at [103, 36] on link "Hyundai Academy - New Sales Consultants Fast Quiz - [DATE]" at bounding box center [129, 36] width 103 height 5
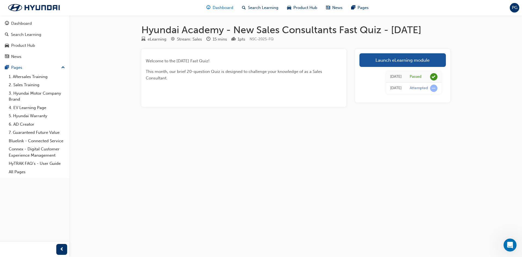
click at [219, 6] on span "Dashboard" at bounding box center [223, 8] width 21 height 6
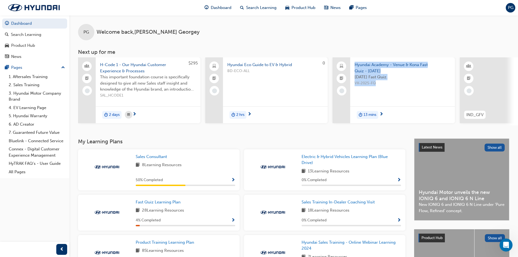
drag, startPoint x: 321, startPoint y: 125, endPoint x: 352, endPoint y: 128, distance: 31.1
click at [352, 125] on div "$295 H-Code 1 - Our Hyundai Customer Experience & Processes This important foun…" at bounding box center [298, 91] width 440 height 68
click at [322, 137] on div "PG Welcome back , [PERSON_NAME] Next up for me $295 H-Code 1 - Our Hyundai Cust…" at bounding box center [293, 76] width 449 height 123
click at [493, 128] on div "PG Welcome back , [PERSON_NAME] Next up for me $295 H-Code 1 - Our Hyundai Cust…" at bounding box center [293, 76] width 449 height 123
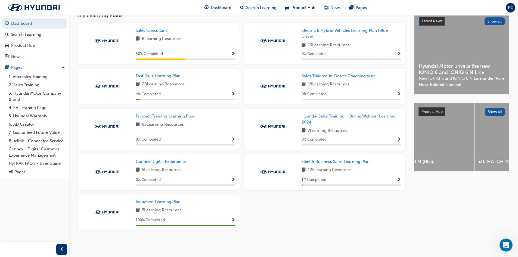
scroll to position [128, 0]
click at [190, 116] on span "Product Training Learning Plan" at bounding box center [165, 116] width 58 height 5
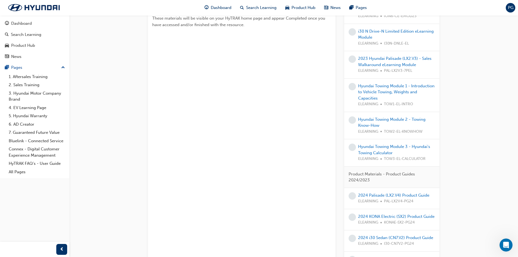
scroll to position [218, 0]
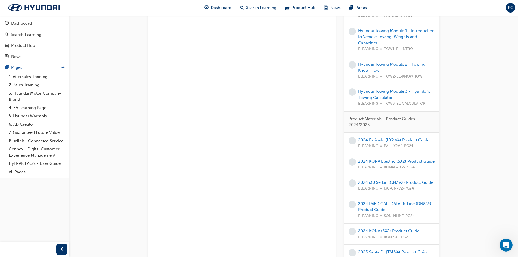
click at [63, 68] on span "up-icon" at bounding box center [63, 67] width 4 height 7
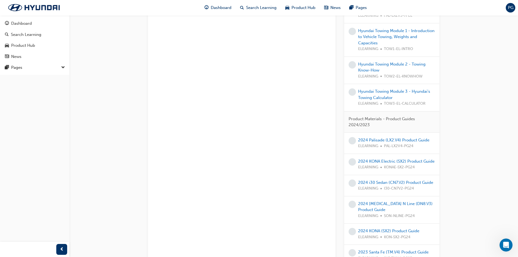
click at [63, 69] on span "down-icon" at bounding box center [63, 67] width 4 height 7
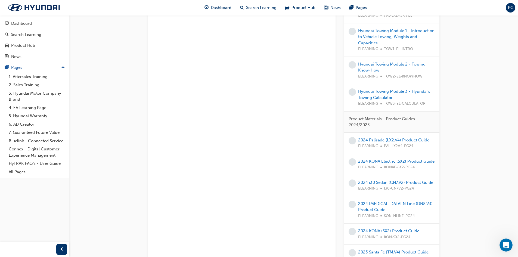
click at [62, 70] on span "up-icon" at bounding box center [63, 67] width 4 height 7
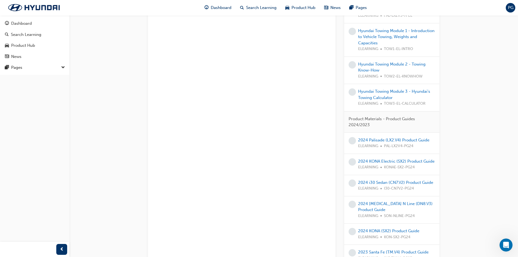
click at [62, 70] on span "down-icon" at bounding box center [63, 67] width 4 height 7
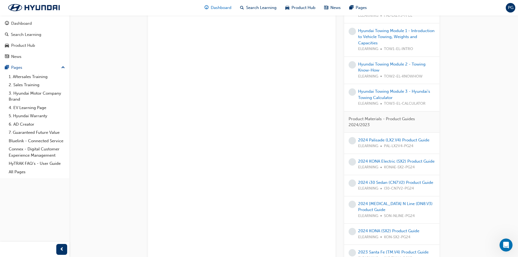
click at [217, 11] on div "Dashboard" at bounding box center [218, 7] width 36 height 11
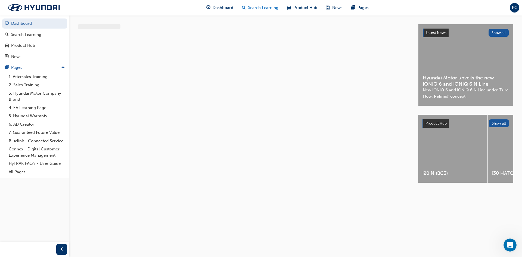
click at [258, 6] on span "Search Learning" at bounding box center [263, 8] width 30 height 6
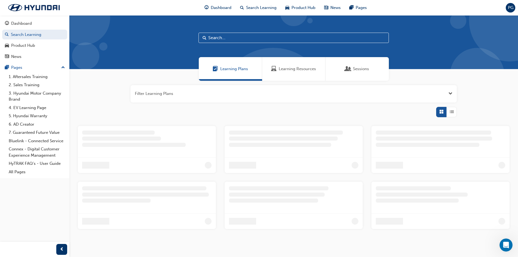
click at [316, 67] on span "Learning Resources" at bounding box center [297, 69] width 37 height 6
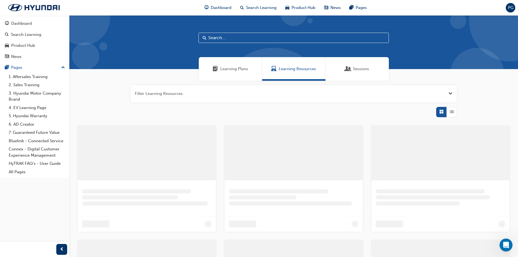
click at [349, 68] on span "Sessions" at bounding box center [348, 69] width 5 height 6
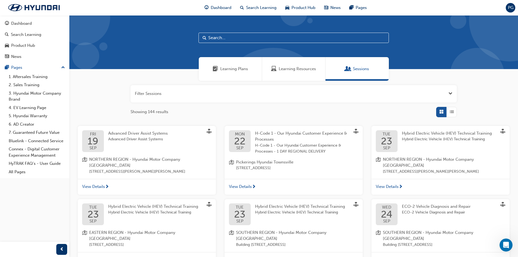
click at [249, 71] on div "Learning Plans" at bounding box center [230, 69] width 63 height 24
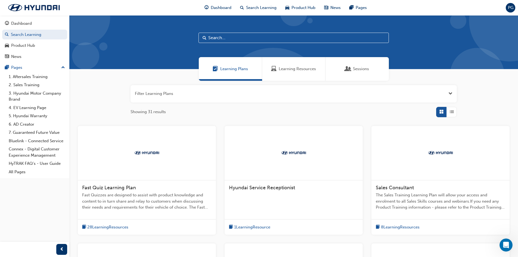
click at [351, 67] on div "Sessions" at bounding box center [358, 69] width 24 height 6
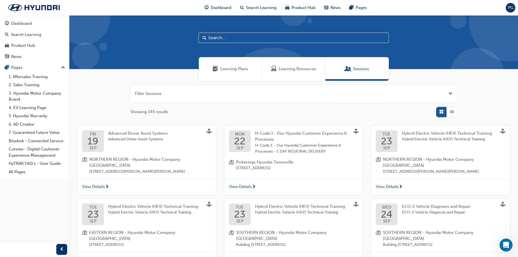
click at [269, 70] on div "Learning Resources" at bounding box center [293, 69] width 63 height 24
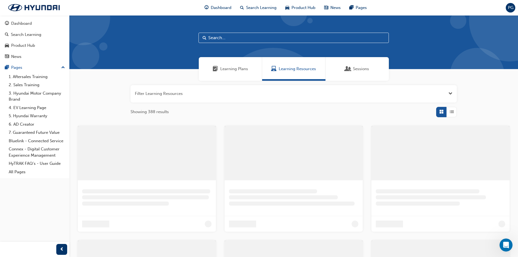
click at [256, 70] on div "Learning Plans" at bounding box center [230, 69] width 63 height 24
